Goal: Information Seeking & Learning: Find specific fact

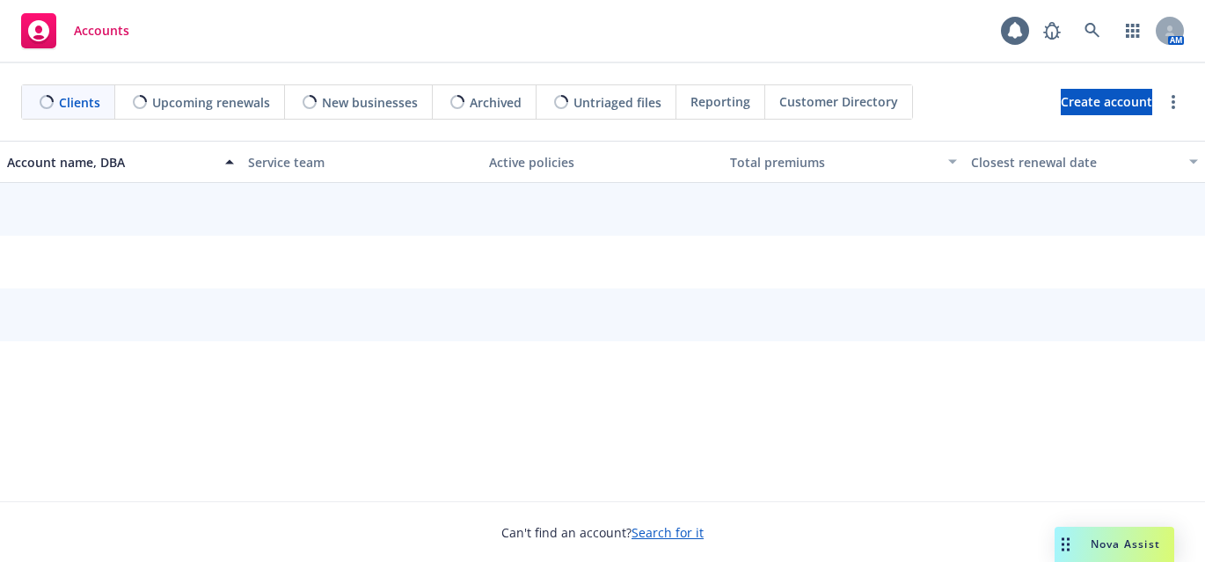
click at [1126, 544] on span "Nova Assist" at bounding box center [1125, 543] width 69 height 15
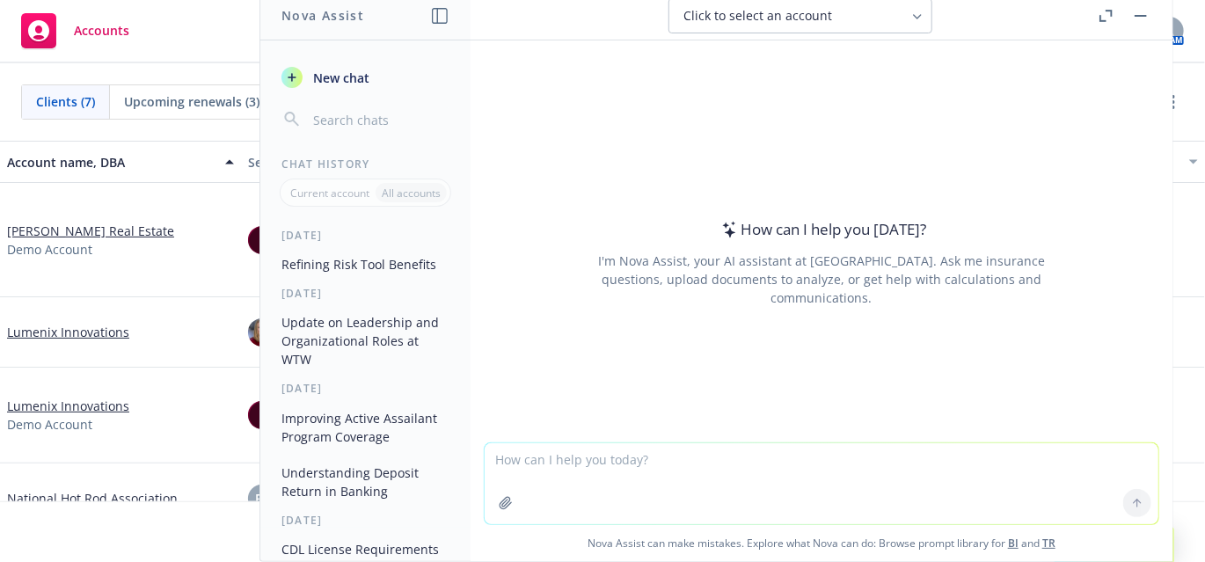
click at [938, 471] on textarea at bounding box center [822, 483] width 674 height 81
paste textarea "Lack of market interest due to incorrect perception of IP loss Leveraged techno…"
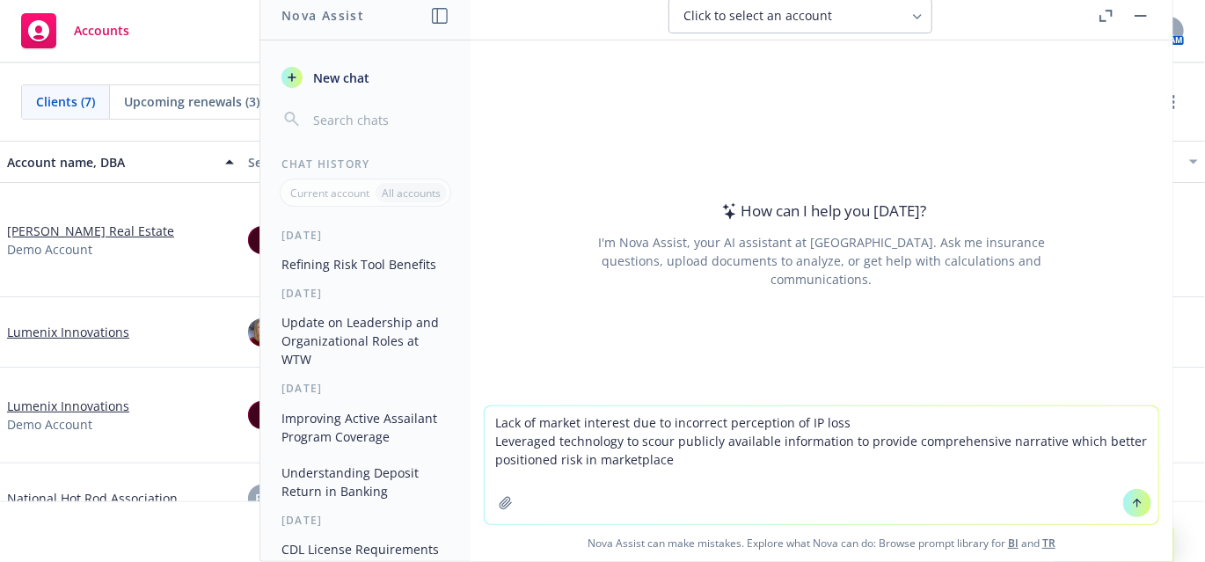
click at [485, 426] on textarea "Lack of market interest due to incorrect perception of IP loss Leveraged techno…" at bounding box center [822, 465] width 674 height 118
click at [485, 425] on textarea "- Lack of market interest due to incorrect perception of IP loss - Leveraged te…" at bounding box center [822, 465] width 674 height 118
type textarea "Rewrite: - Lack of market interest due to incorrect perception of IP loss - Lev…"
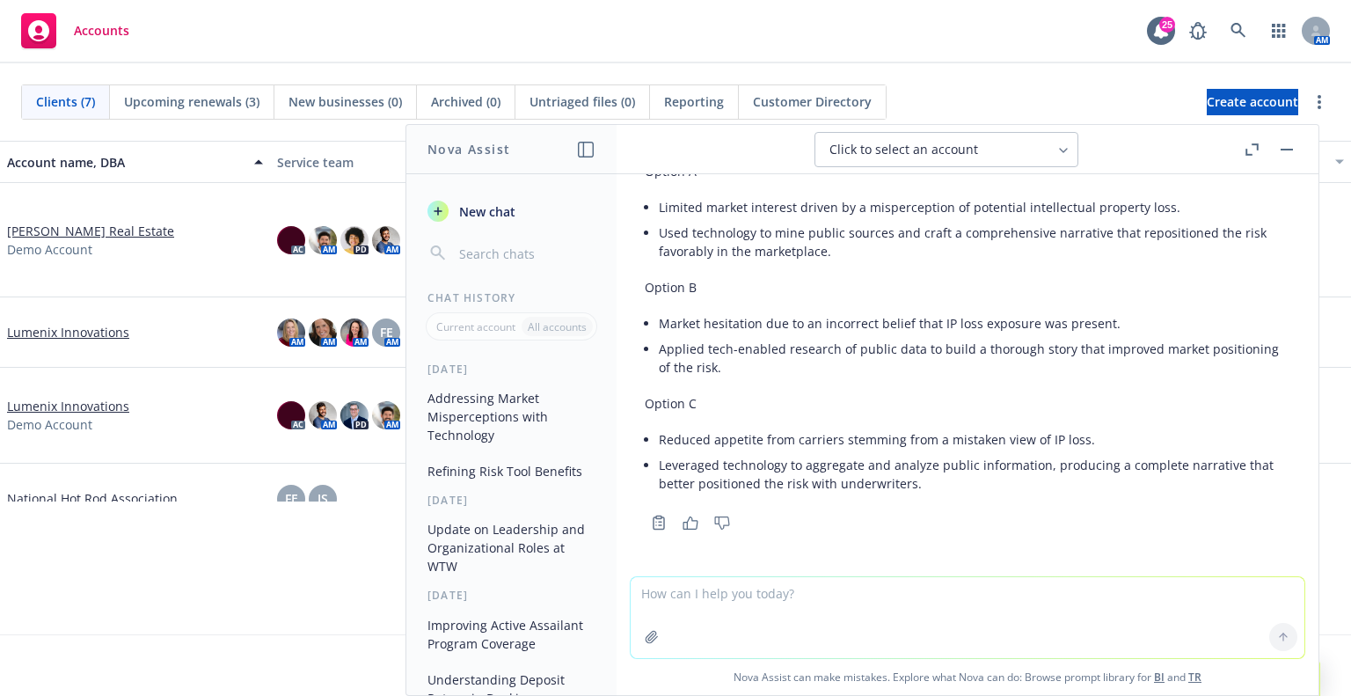
scroll to position [90, 0]
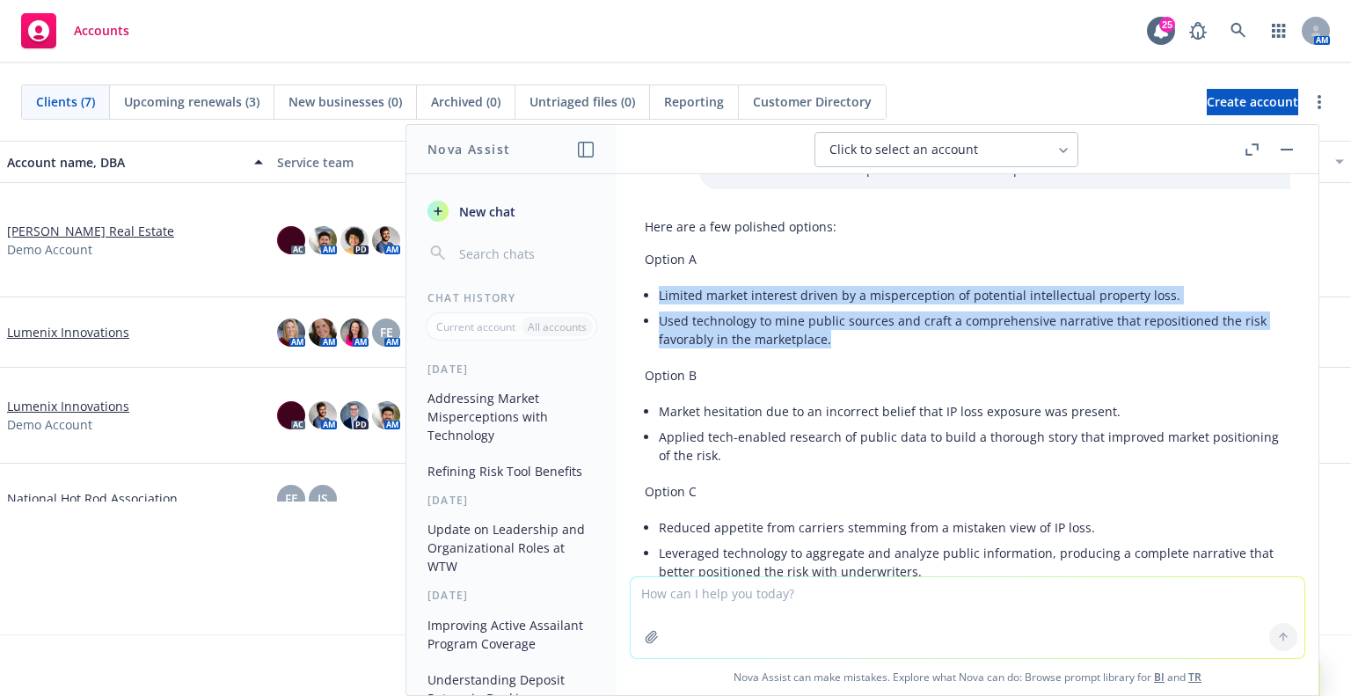
drag, startPoint x: 660, startPoint y: 288, endPoint x: 839, endPoint y: 339, distance: 186.3
click at [839, 339] on ul "Limited market interest driven by a misperception of potential intellectual pro…" at bounding box center [974, 316] width 631 height 69
copy ul "Limited market interest driven by a misperception of potential intellectual pro…"
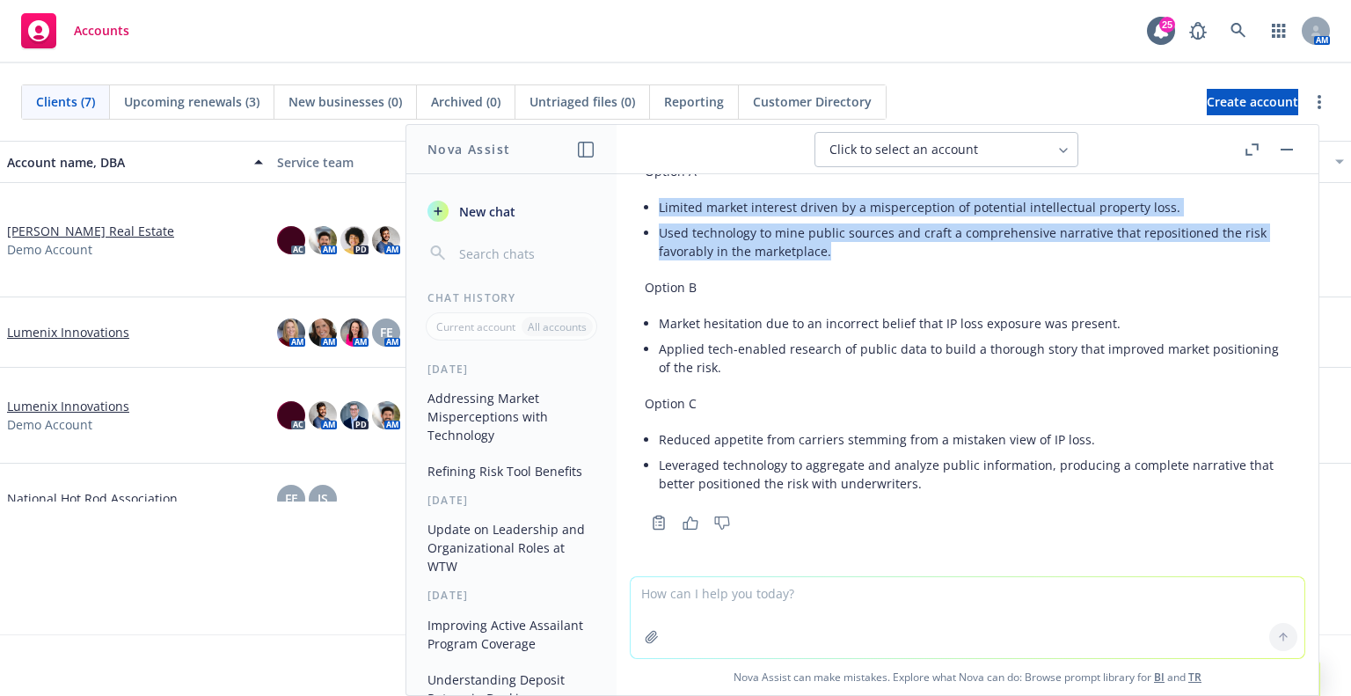
drag, startPoint x: 762, startPoint y: 242, endPoint x: 788, endPoint y: 295, distance: 59.0
click at [762, 242] on li "Used technology to mine public sources and craft a comprehensive narrative that…" at bounding box center [974, 242] width 631 height 44
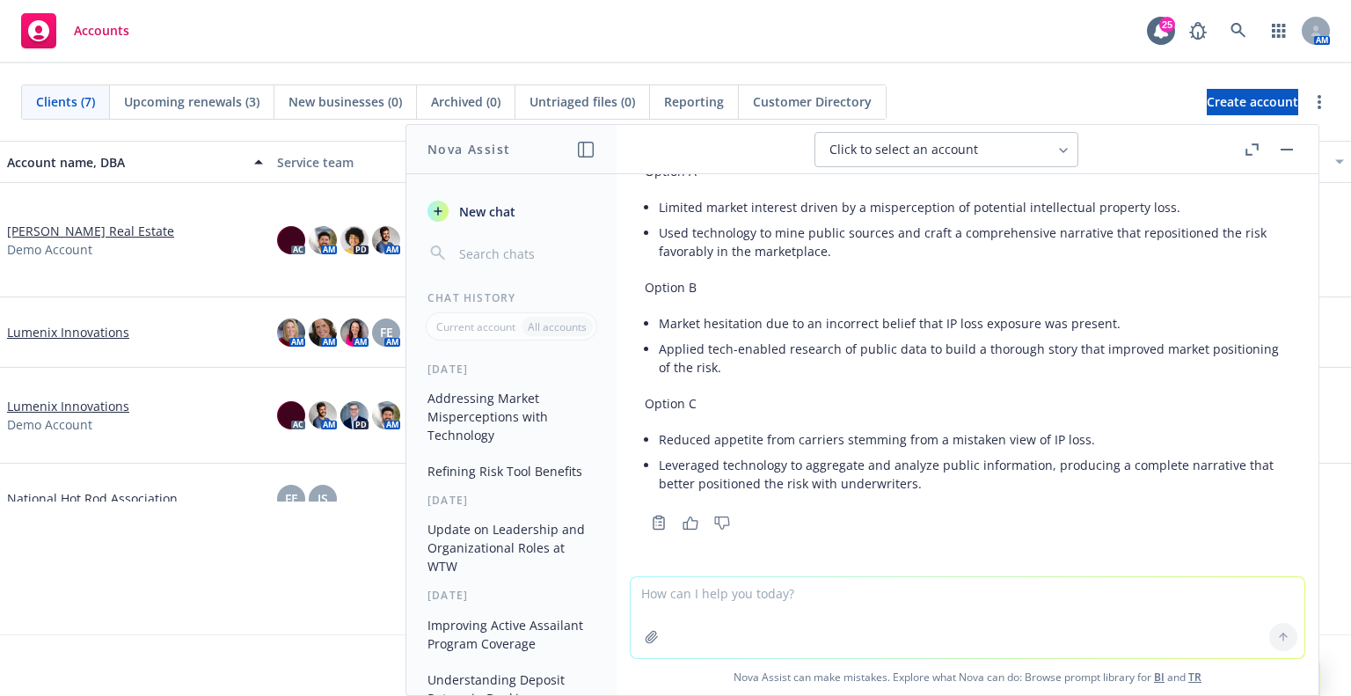
click at [850, 561] on textarea at bounding box center [968, 617] width 674 height 81
type textarea "Refine Option A to be more succinct"
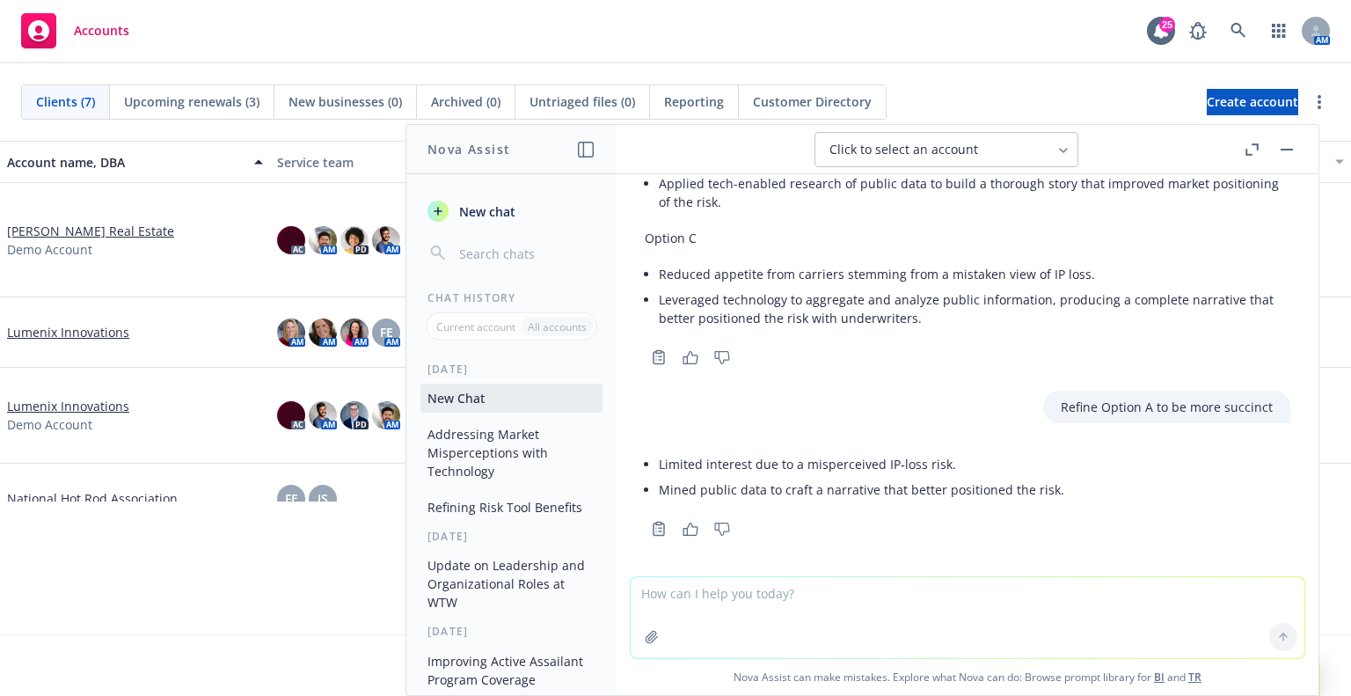
scroll to position [349, 0]
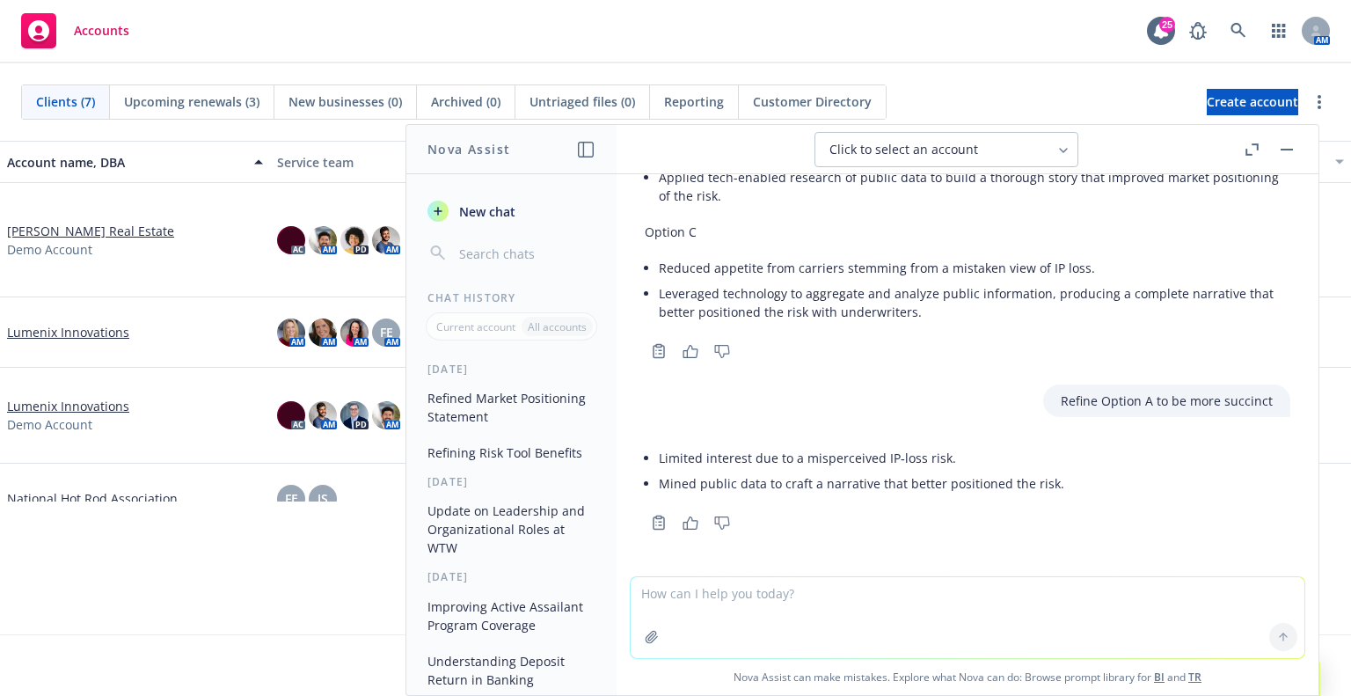
click at [990, 561] on textarea at bounding box center [968, 617] width 674 height 81
paste textarea "• Limited market interest driven by a misperception of potential intellectual p…"
type textarea "Rewrite the following: • Limited market interest driven by a misperception of p…"
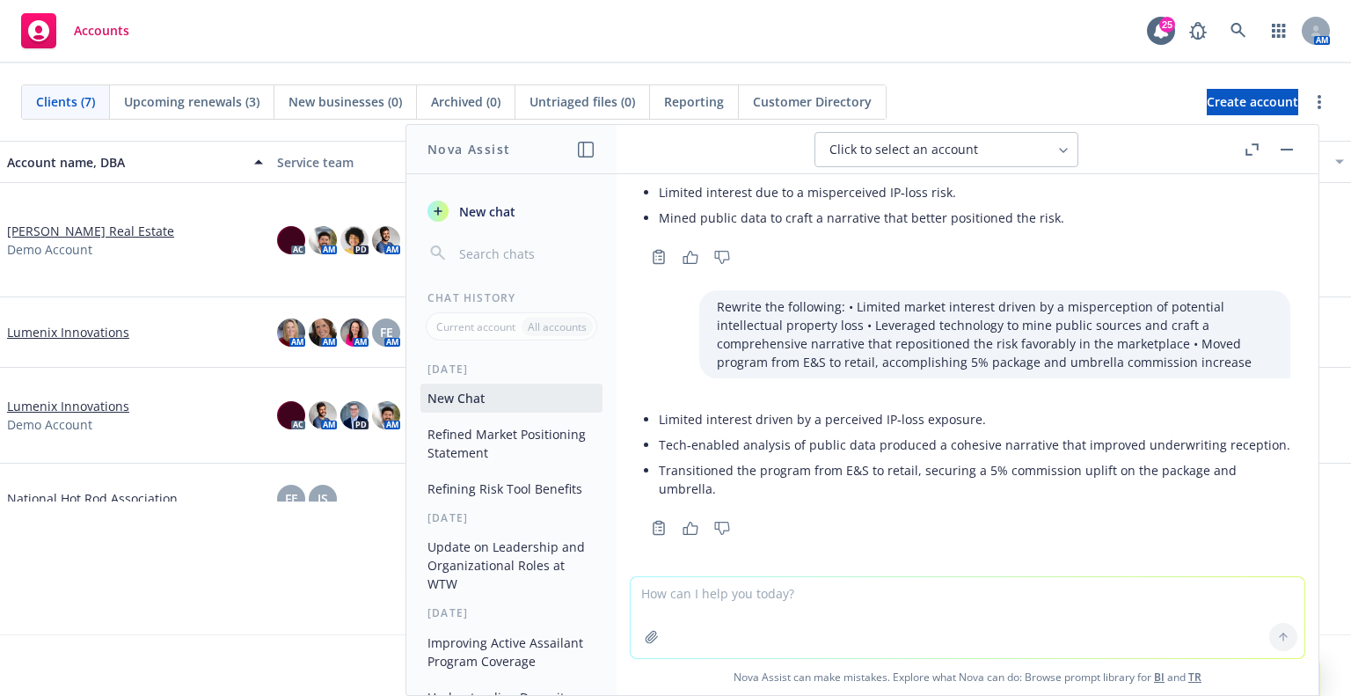
scroll to position [638, 0]
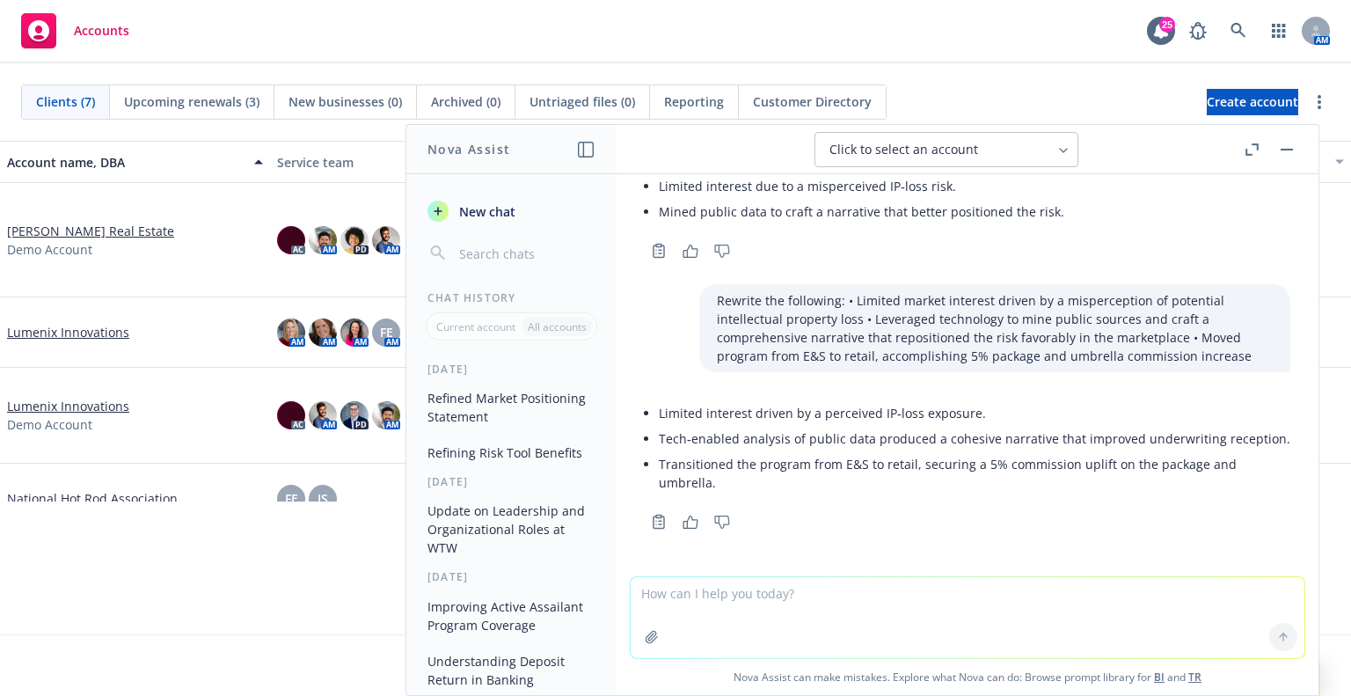
click at [740, 467] on li "Transitioned the program from E&S to retail, securing a 5% commission uplift on…" at bounding box center [974, 473] width 631 height 44
click at [746, 473] on li "Transitioned the program from E&S to retail, securing a 5% commission uplift on…" at bounding box center [974, 473] width 631 height 44
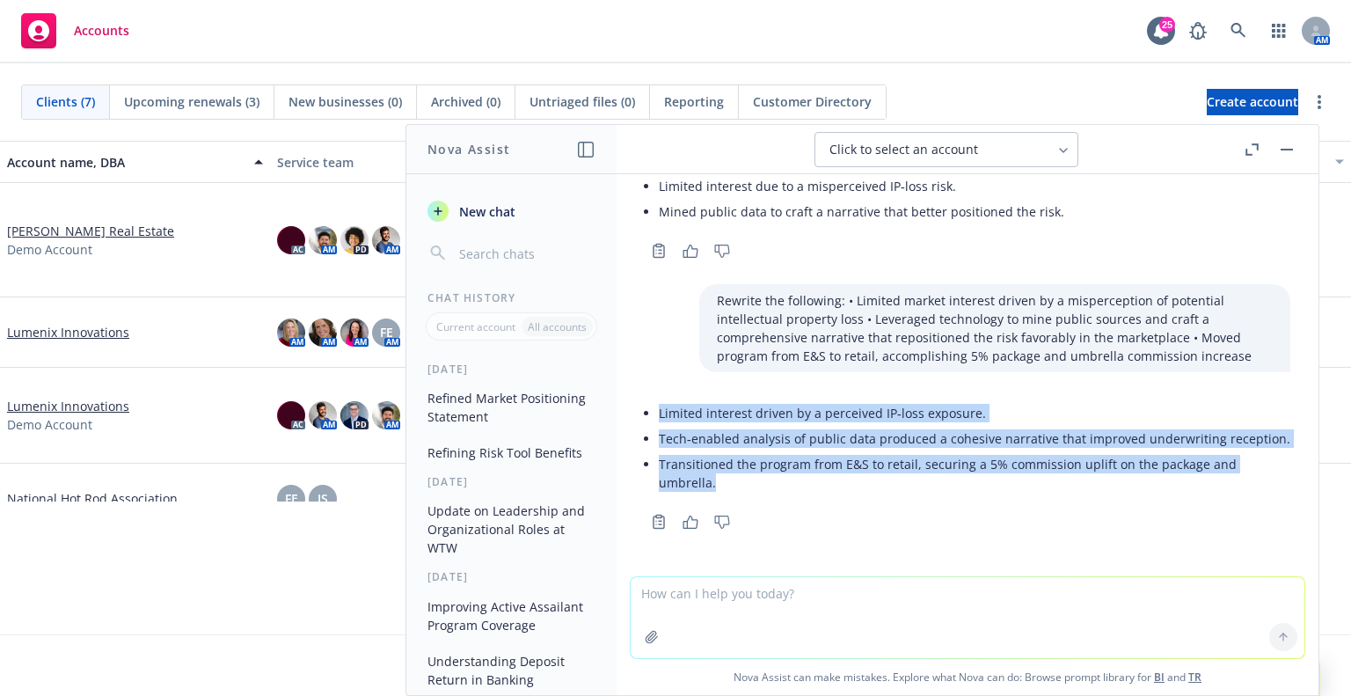
drag, startPoint x: 746, startPoint y: 478, endPoint x: 647, endPoint y: 393, distance: 129.7
click at [659, 400] on ul "Limited interest driven by a perceived IP‑loss exposure. Tech‑enabled analysis …" at bounding box center [974, 447] width 631 height 95
copy ul "Limited interest driven by a perceived IP‑loss exposure. Tech‑enabled analysis …"
click at [1055, 37] on div "Accounts 25 AM" at bounding box center [675, 31] width 1351 height 63
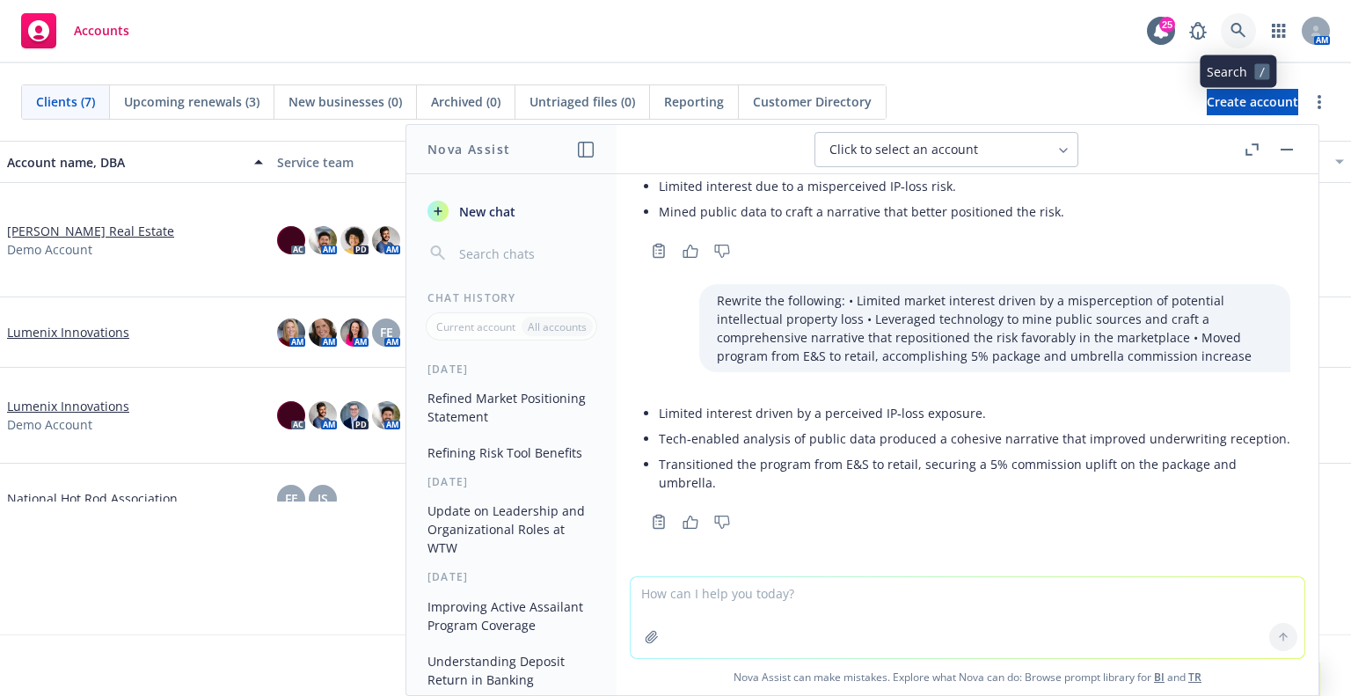
click at [1204, 35] on link at bounding box center [1238, 30] width 35 height 35
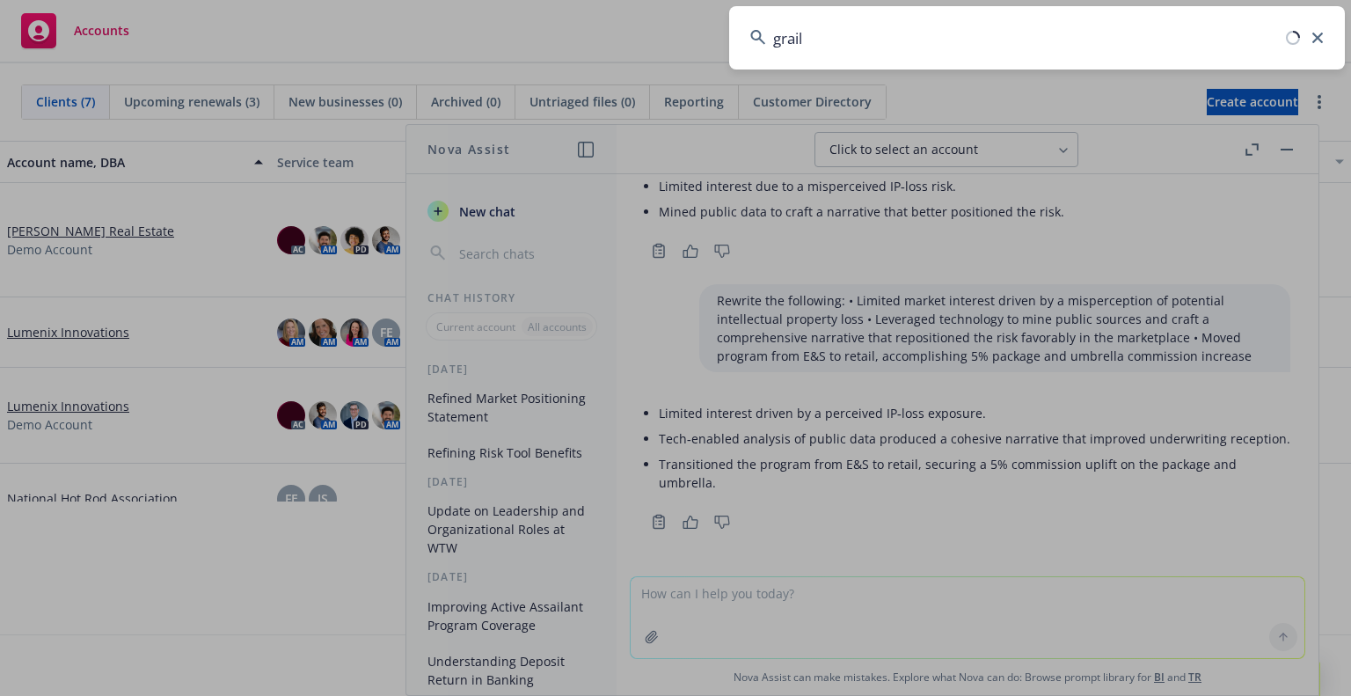
type input "grail"
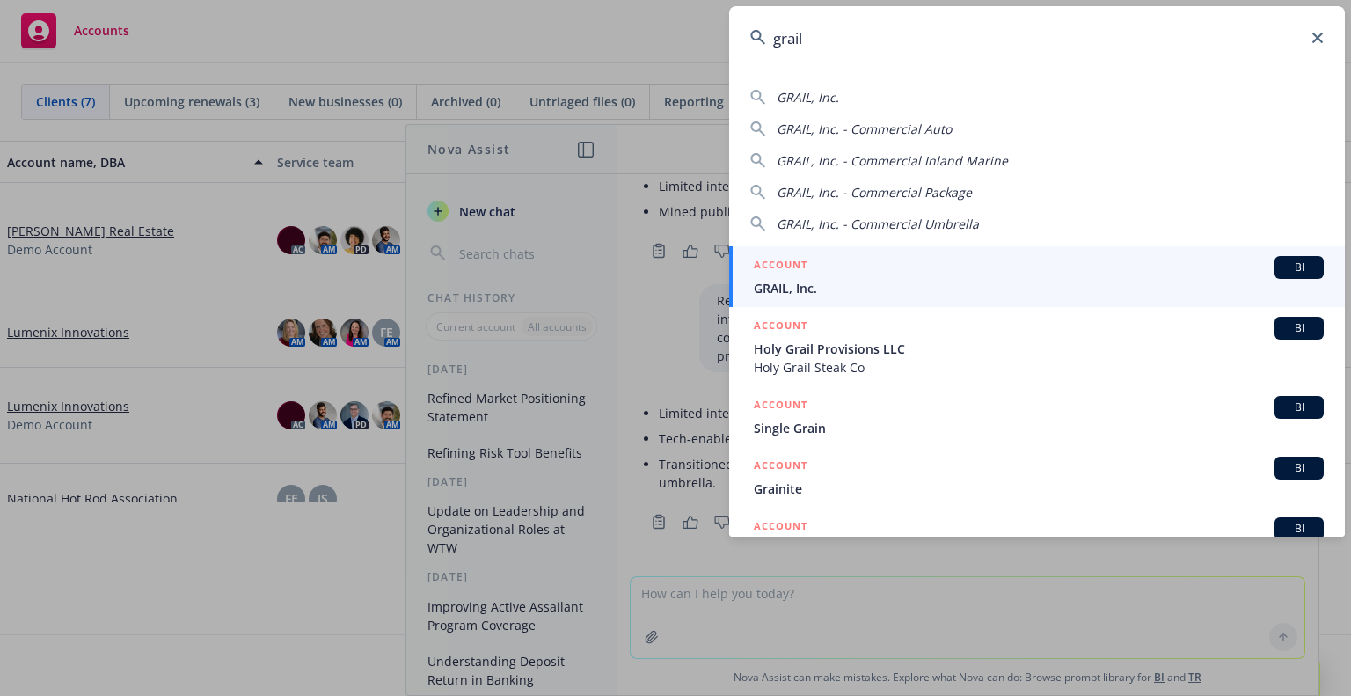
click at [1016, 298] on link "ACCOUNT BI GRAIL, Inc." at bounding box center [1037, 276] width 616 height 61
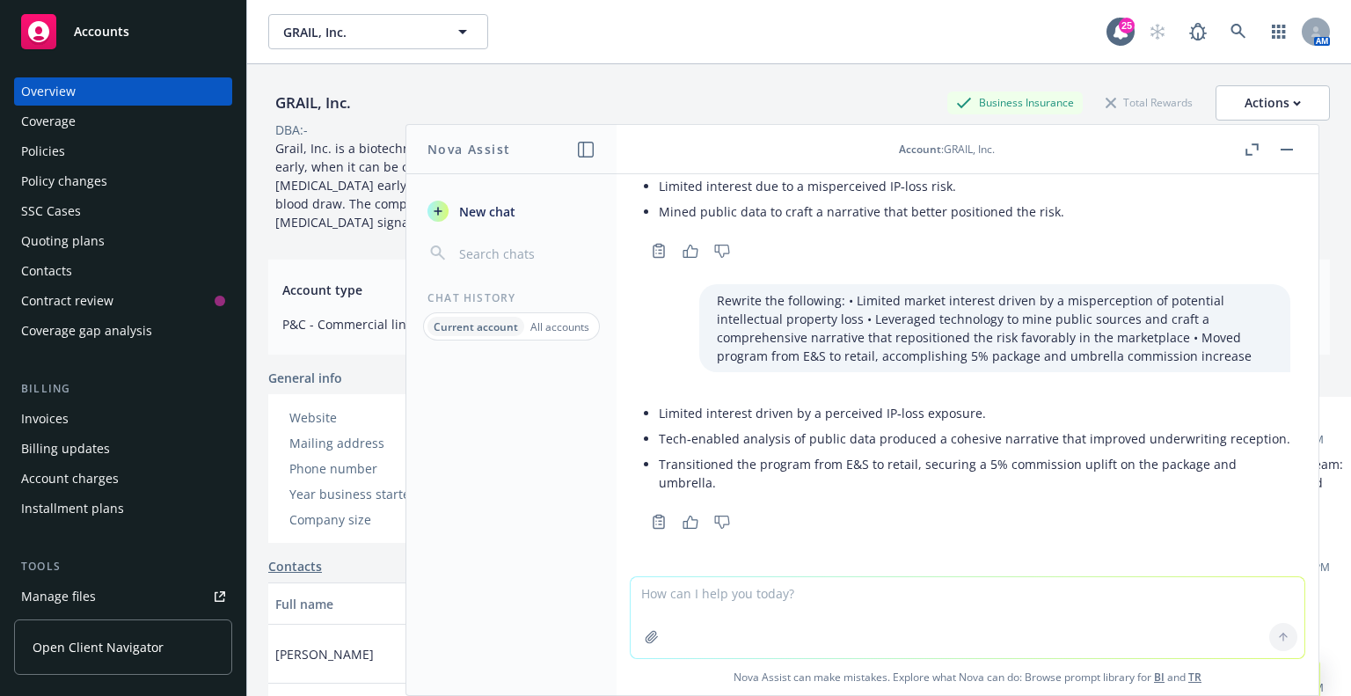
click at [348, 109] on div "GRAIL, Inc." at bounding box center [313, 102] width 90 height 23
click at [1204, 150] on button "button" at bounding box center [1286, 149] width 21 height 21
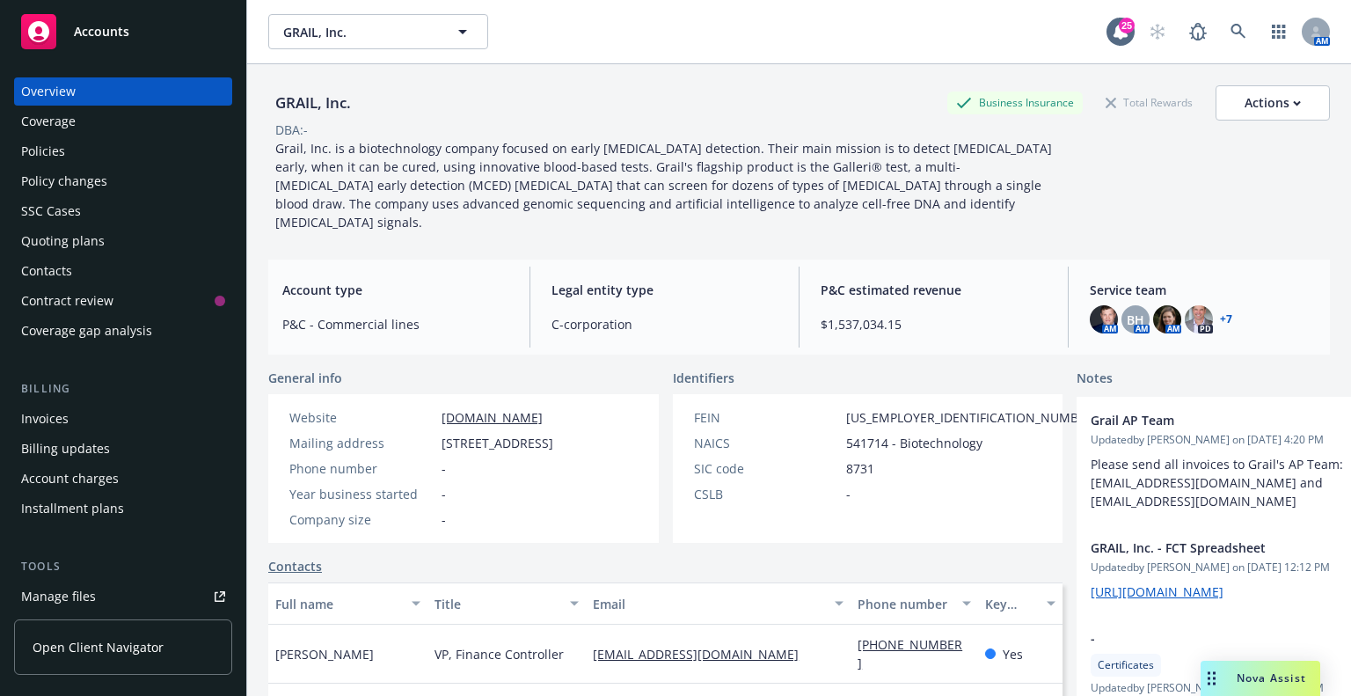
click at [1204, 561] on div "Nova Assist" at bounding box center [1260, 677] width 120 height 35
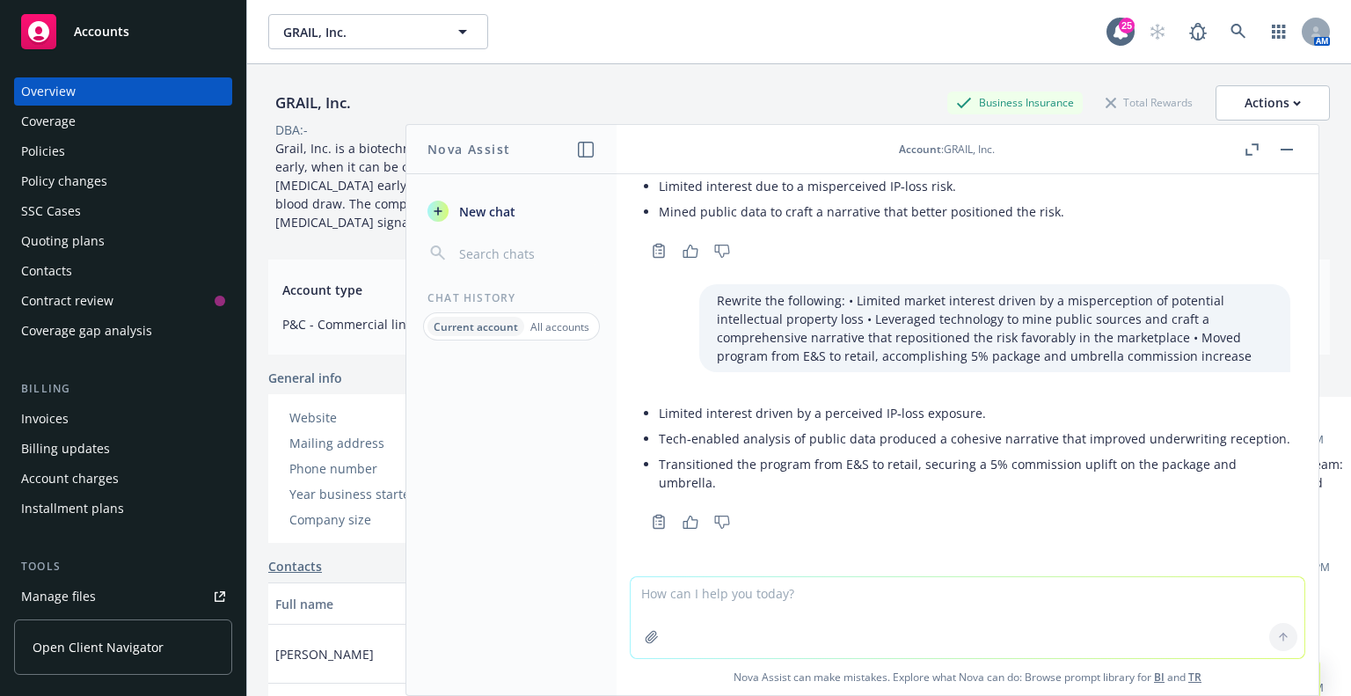
click at [1005, 561] on textarea at bounding box center [968, 617] width 674 height 81
type textarea "Is GRAIL public?"
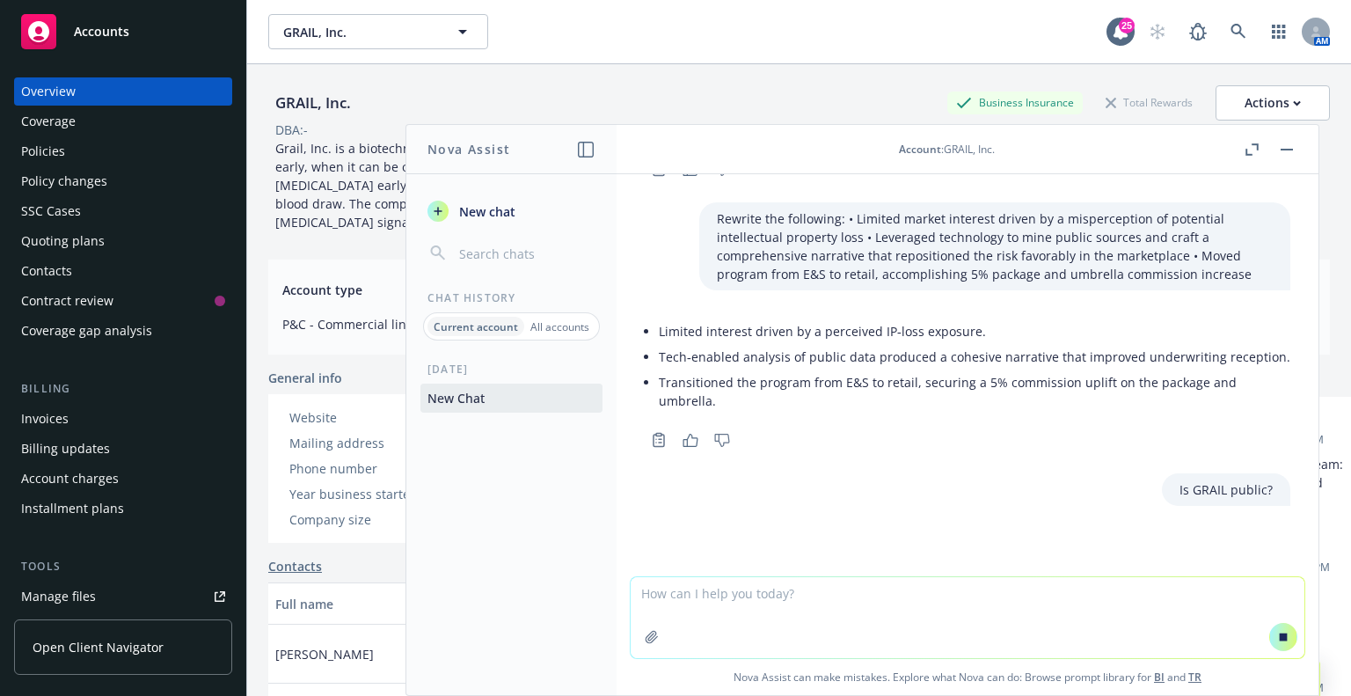
scroll to position [646, 0]
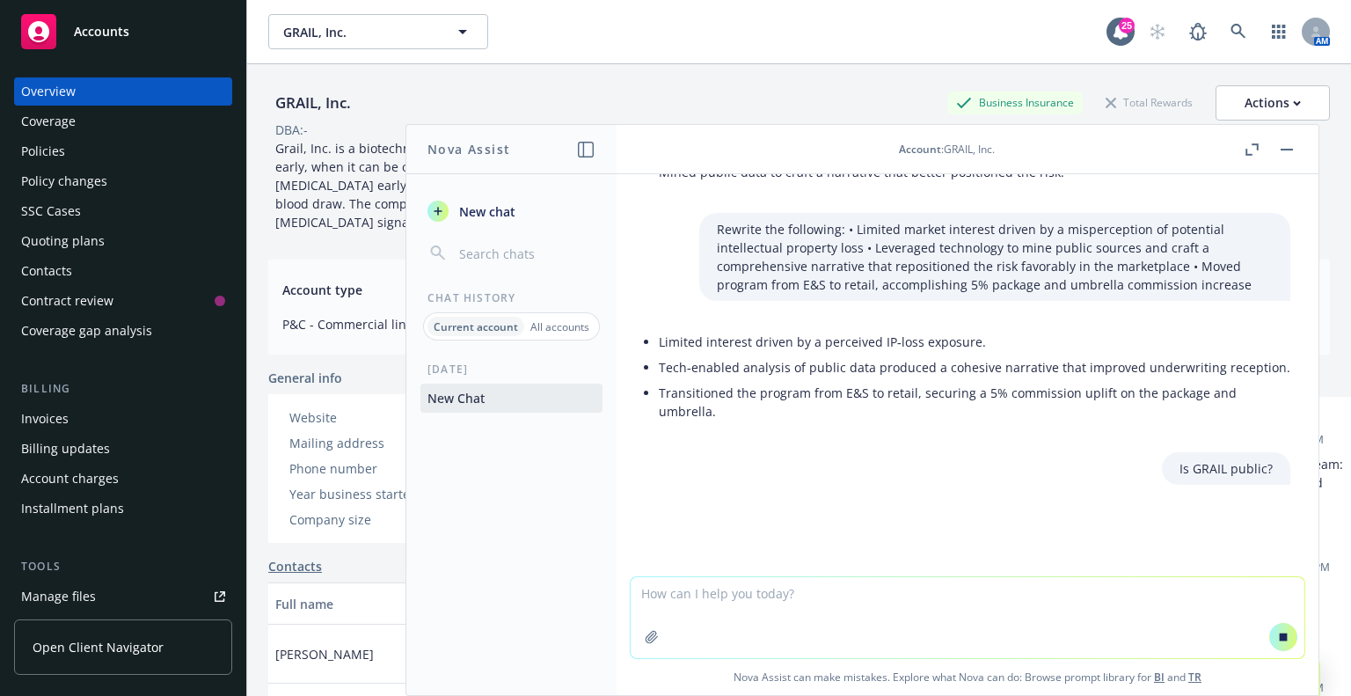
click at [971, 20] on div "GRAIL, Inc. GRAIL, Inc." at bounding box center [687, 31] width 838 height 35
click at [1204, 154] on button "button" at bounding box center [1286, 149] width 21 height 21
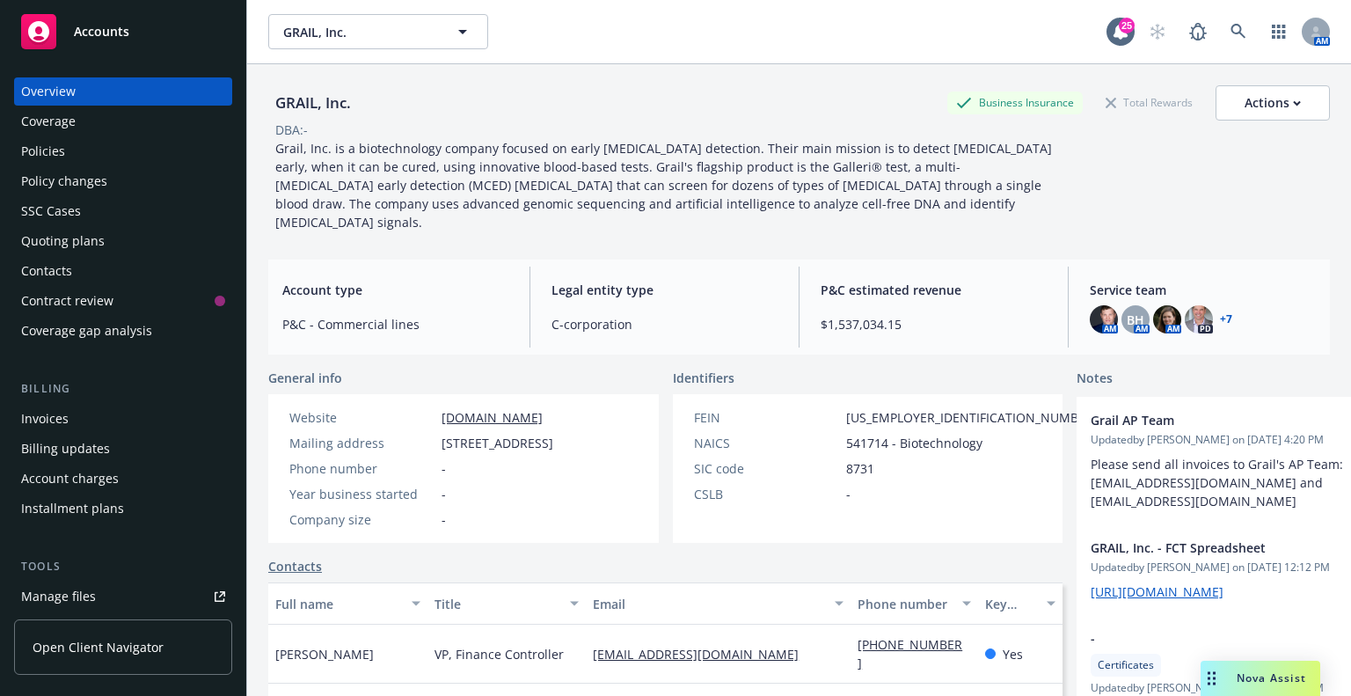
click at [81, 159] on div "Policies" at bounding box center [123, 151] width 204 height 28
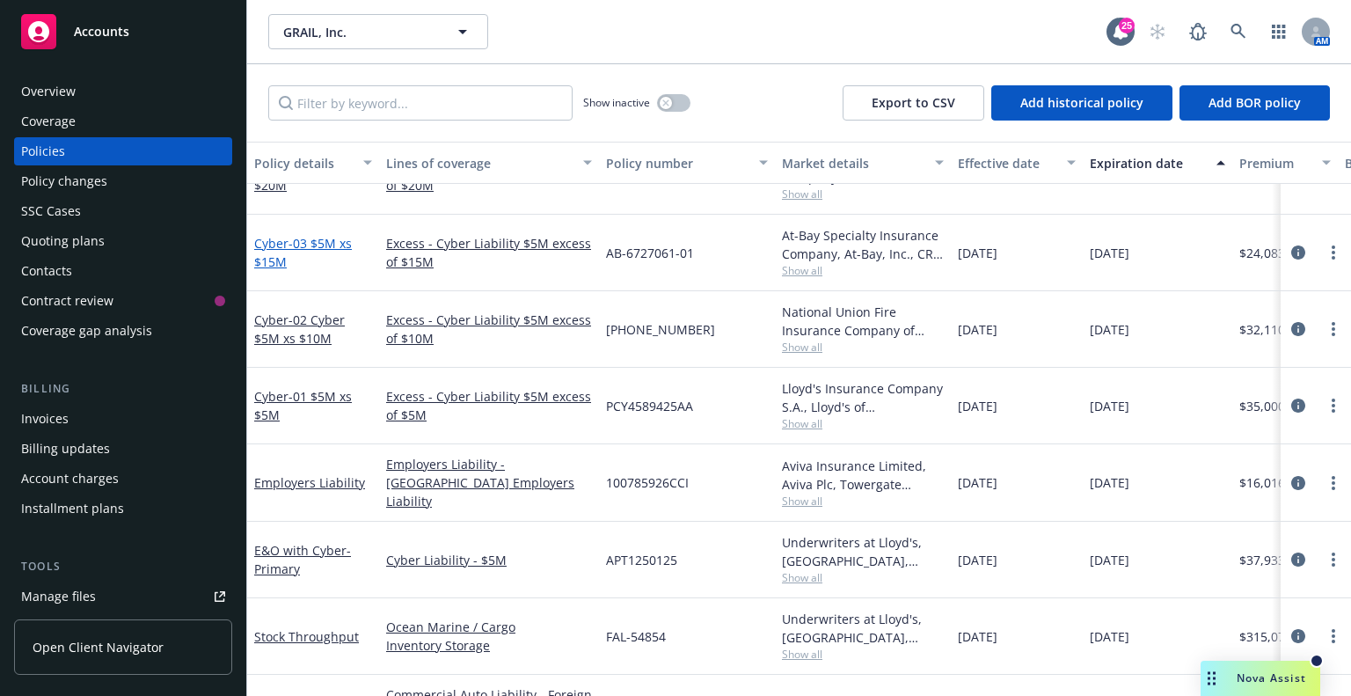
scroll to position [1231, 0]
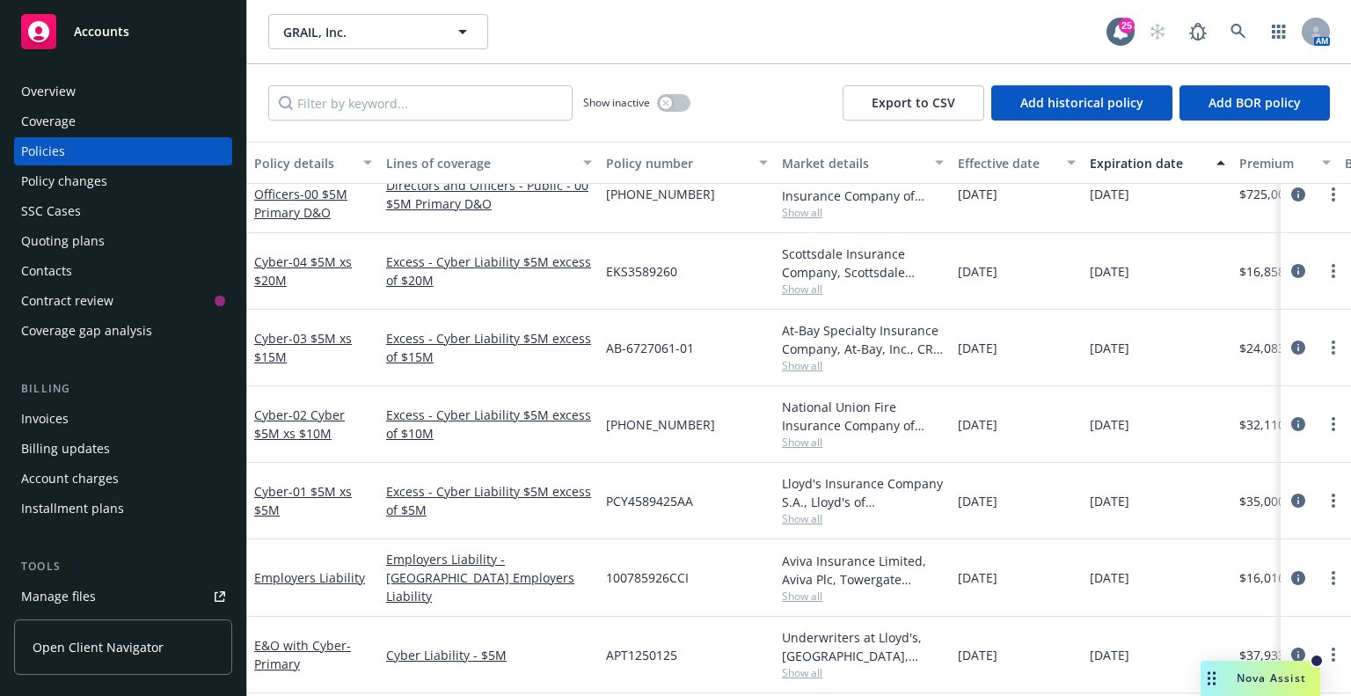
click at [1204, 561] on span "Nova Assist" at bounding box center [1271, 677] width 69 height 15
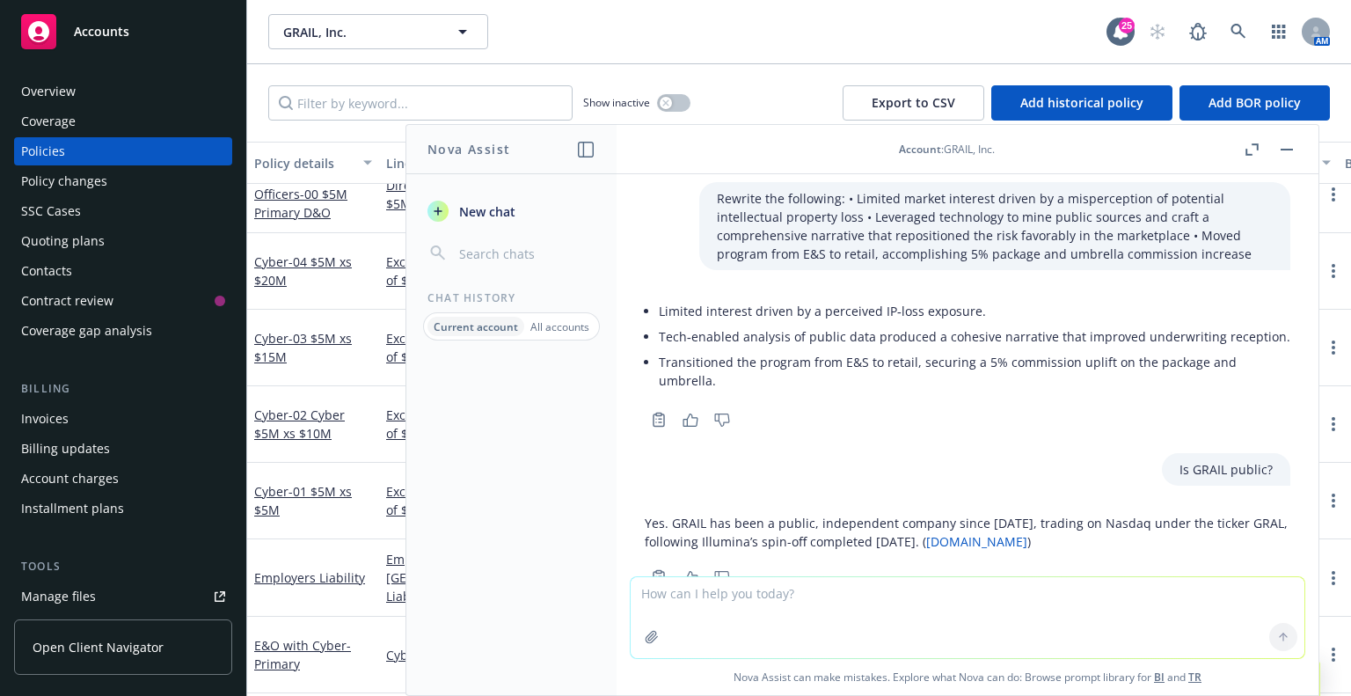
scroll to position [796, 0]
